Goal: Information Seeking & Learning: Learn about a topic

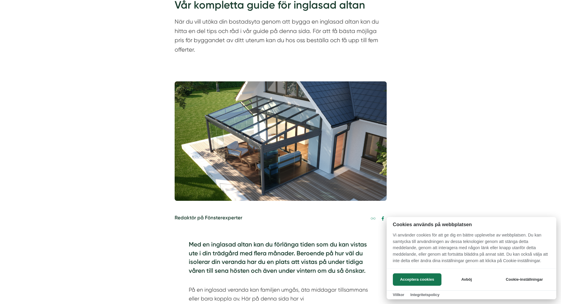
scroll to position [118, 0]
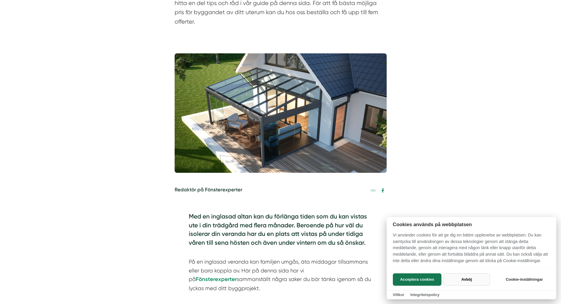
drag, startPoint x: 469, startPoint y: 280, endPoint x: 469, endPoint y: 276, distance: 3.5
click at [469, 279] on button "Avböj" at bounding box center [466, 279] width 47 height 12
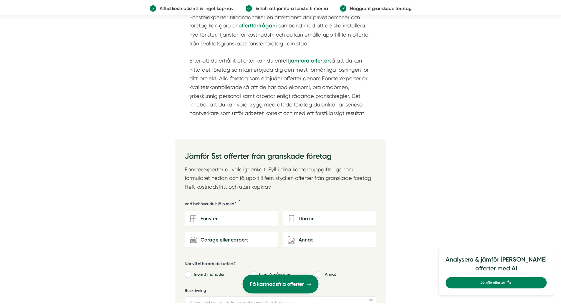
scroll to position [1531, 0]
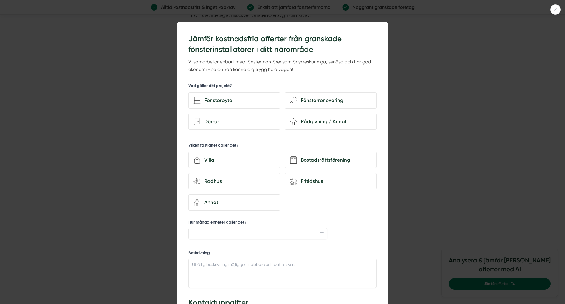
click at [557, 10] on icon at bounding box center [556, 10] width 10 height 4
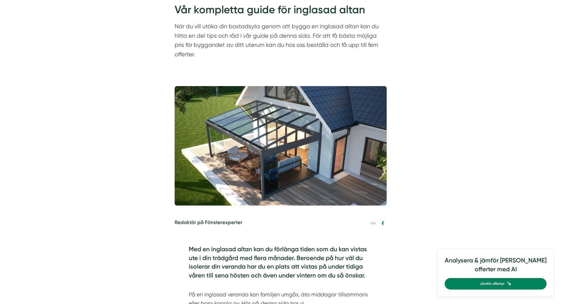
scroll to position [88, 0]
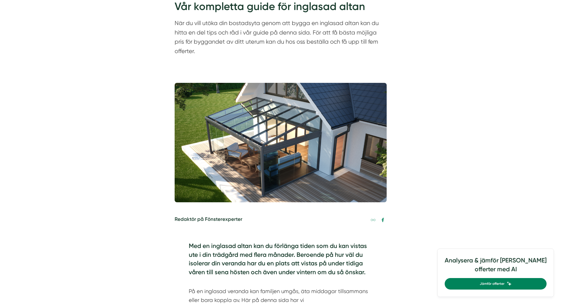
click at [242, 129] on img at bounding box center [281, 142] width 212 height 119
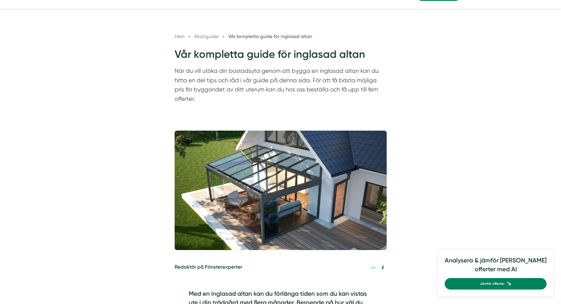
scroll to position [0, 0]
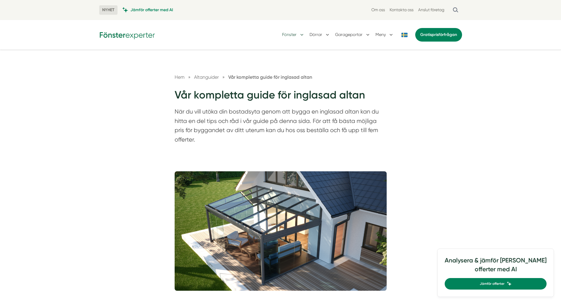
click at [290, 34] on button "Fönster" at bounding box center [293, 34] width 23 height 15
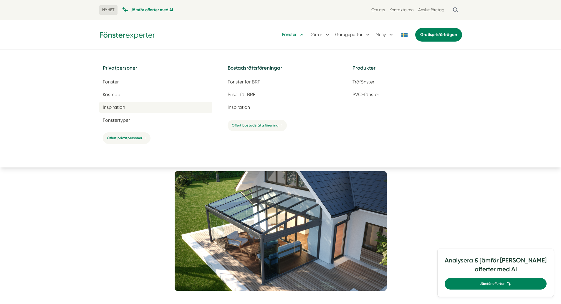
click at [110, 108] on span "Inspiration" at bounding box center [114, 107] width 22 height 6
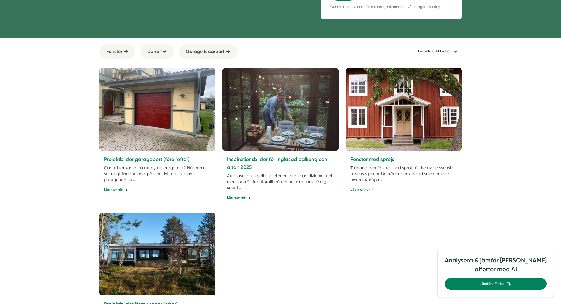
scroll to position [236, 0]
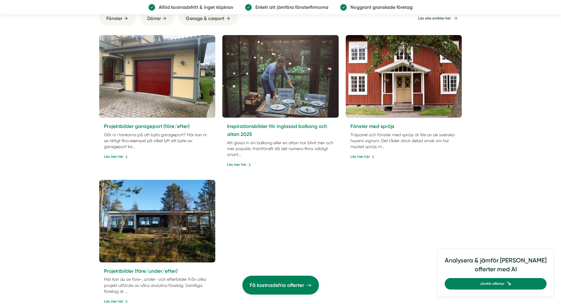
click at [294, 84] on img at bounding box center [280, 76] width 122 height 87
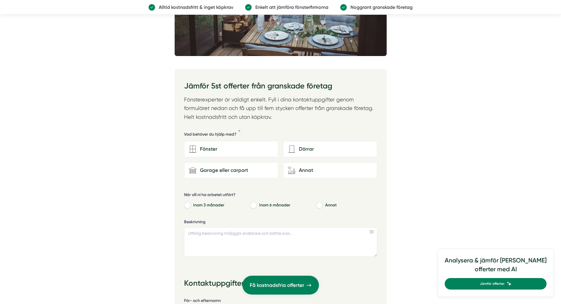
scroll to position [707, 0]
